Goal: Information Seeking & Learning: Learn about a topic

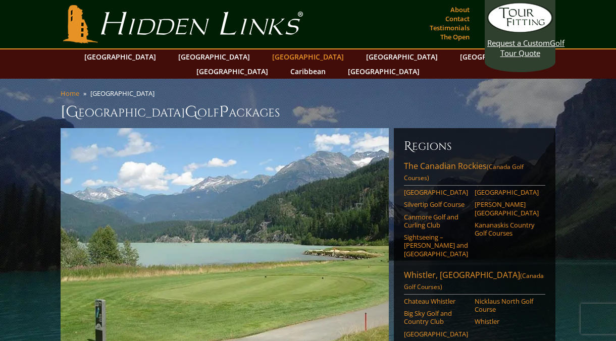
click at [267, 57] on link "[GEOGRAPHIC_DATA]" at bounding box center [308, 56] width 82 height 15
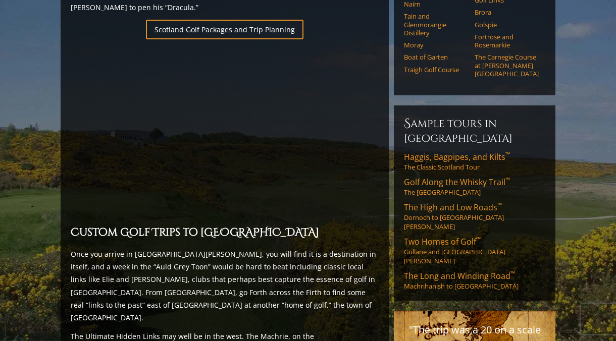
scroll to position [753, 0]
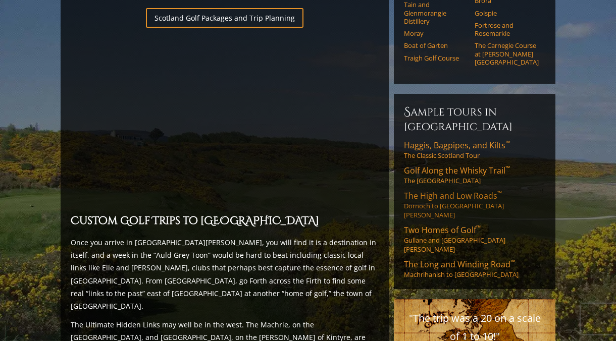
click at [439, 190] on span "The High and Low Roads ™" at bounding box center [453, 195] width 98 height 11
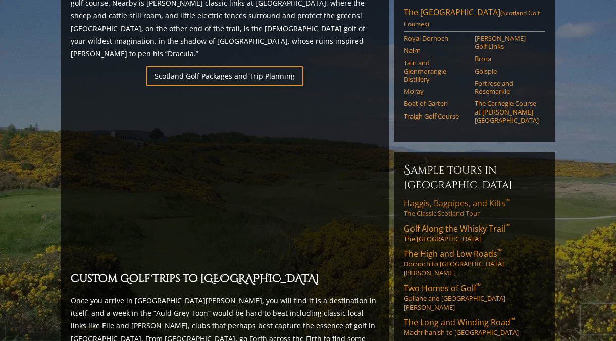
scroll to position [710, 0]
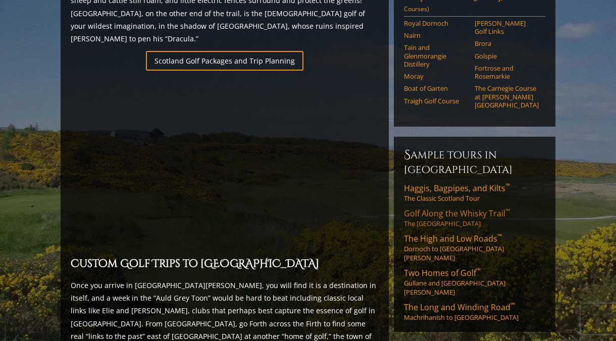
click at [442, 208] on span "Golf Along the Whisky Trail ™" at bounding box center [457, 213] width 106 height 11
